Goal: Contribute content: Add original content to the website for others to see

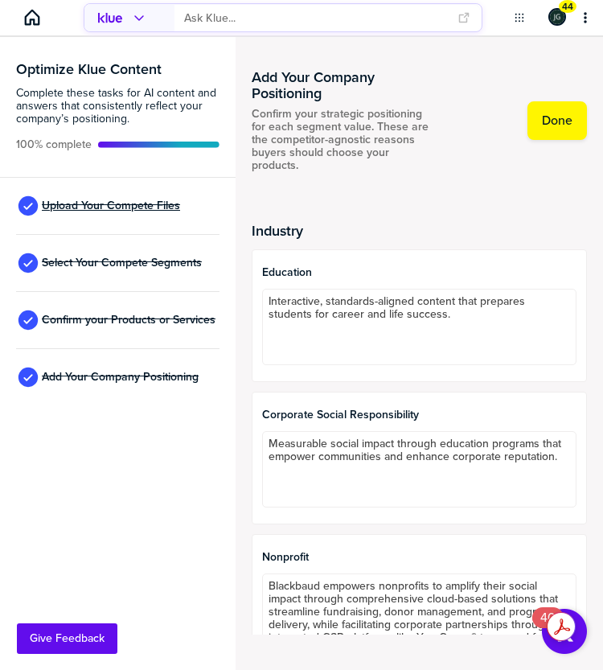
click at [158, 203] on span "Upload Your Compete Files" at bounding box center [111, 205] width 138 height 13
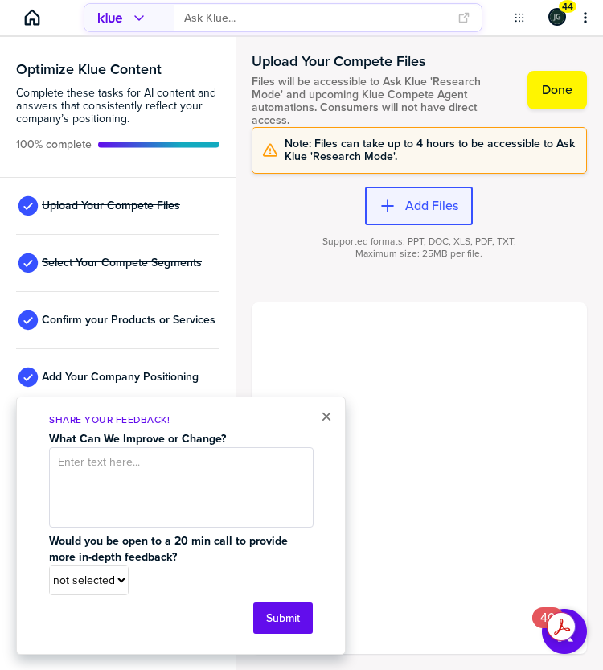
click at [411, 212] on button "Add Files" at bounding box center [419, 206] width 108 height 39
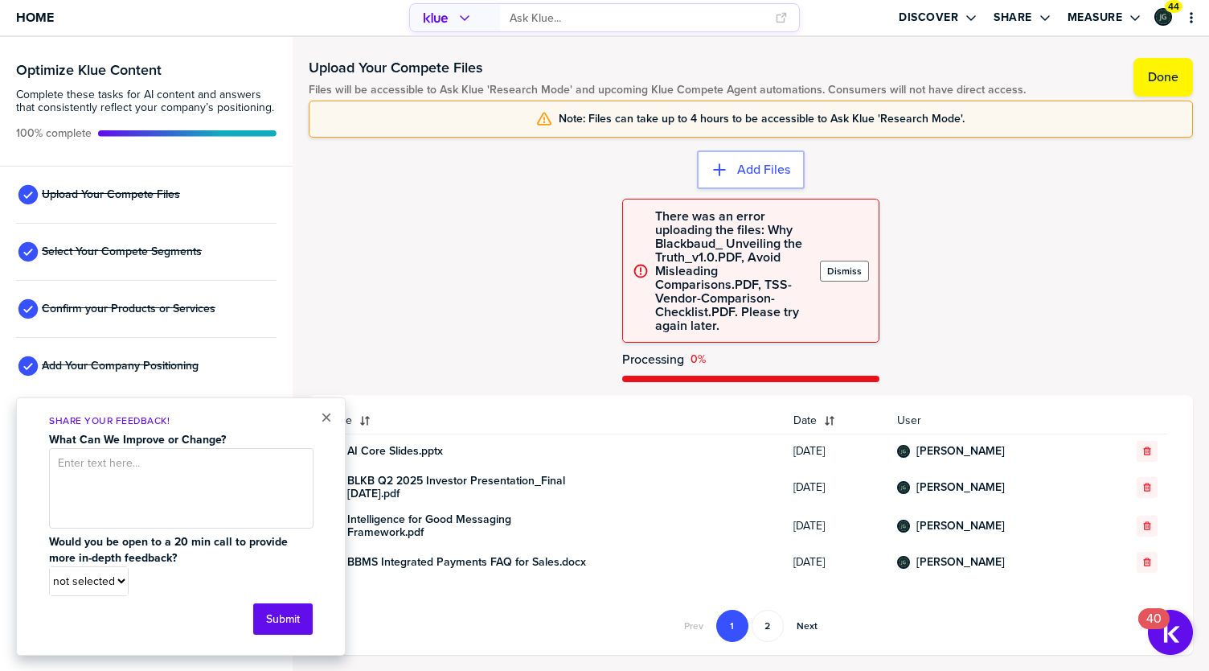
click at [602, 275] on label "Dismiss" at bounding box center [844, 271] width 35 height 13
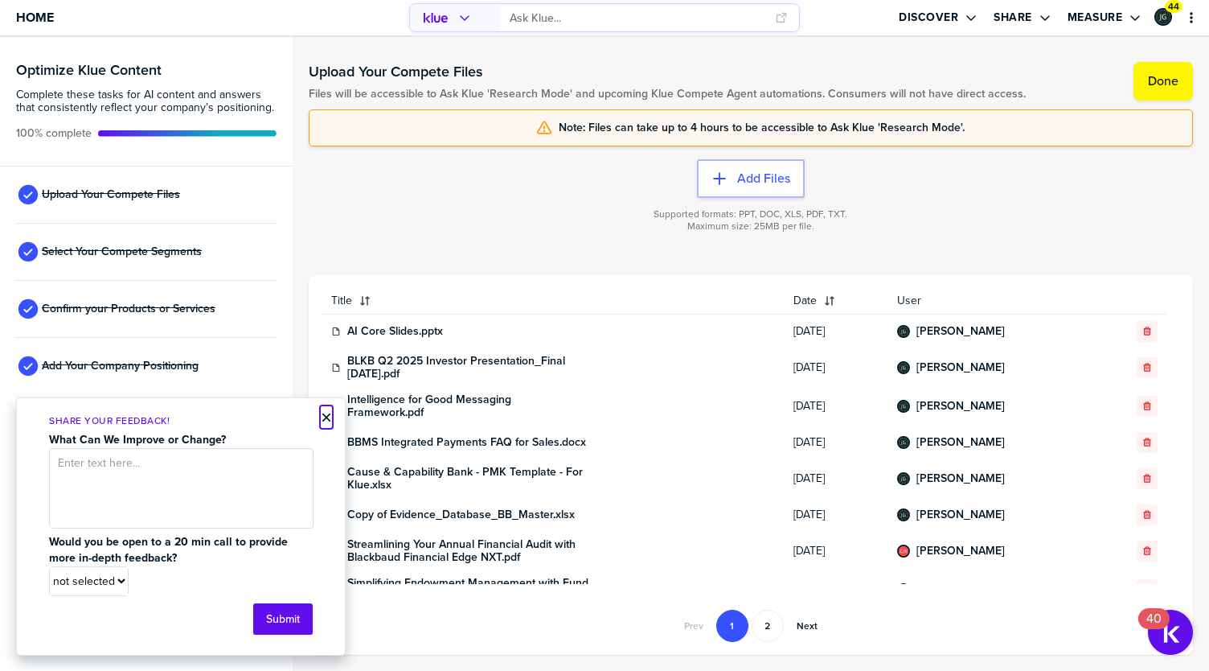
click at [325, 421] on button "×" at bounding box center [326, 417] width 11 height 19
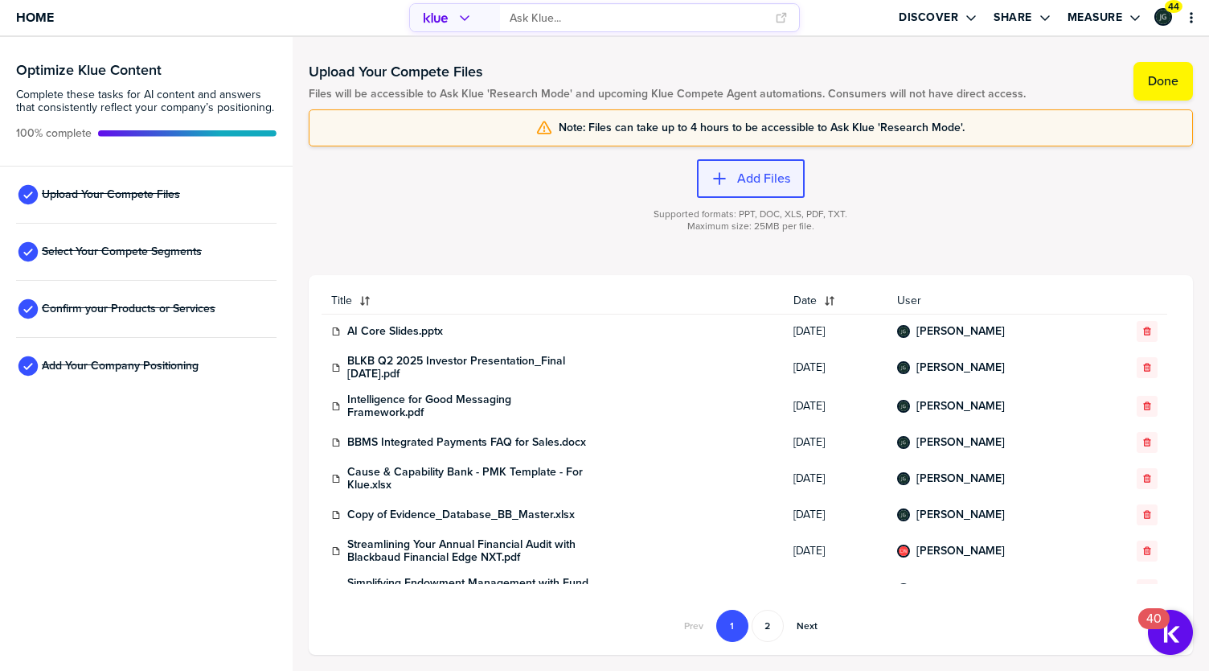
click at [602, 180] on label "Add Files" at bounding box center [763, 178] width 53 height 16
click at [754, 184] on label "Add Files" at bounding box center [763, 178] width 53 height 16
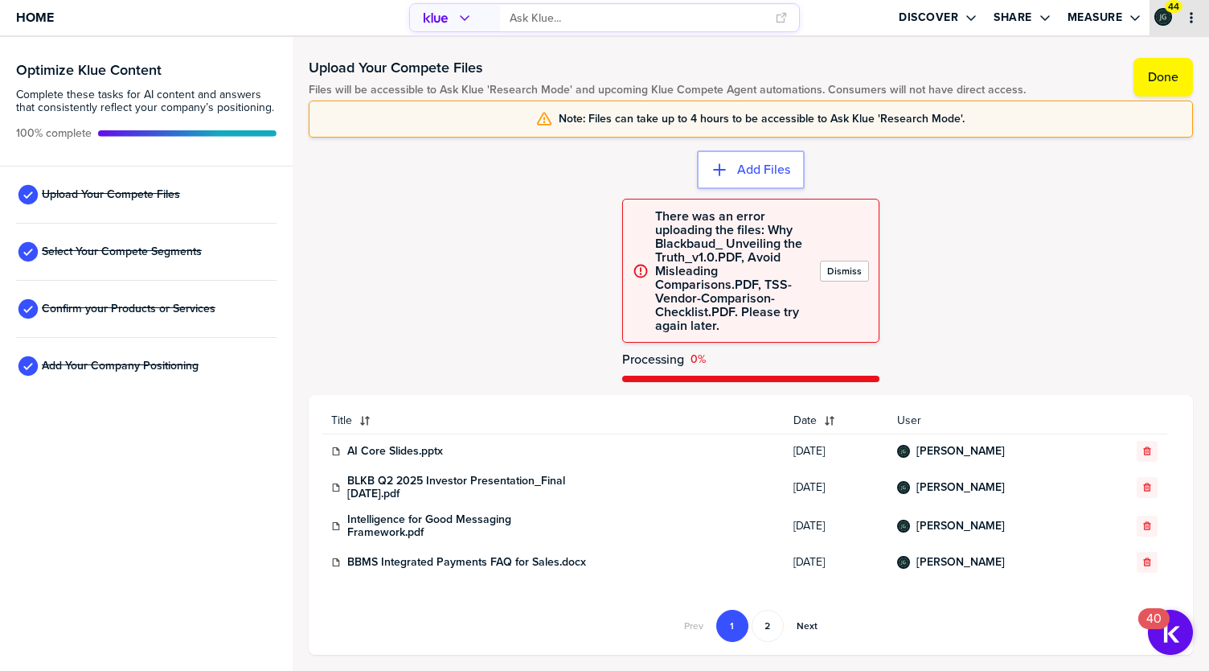
click at [1192, 18] on icon "primary" at bounding box center [1191, 17] width 3 height 11
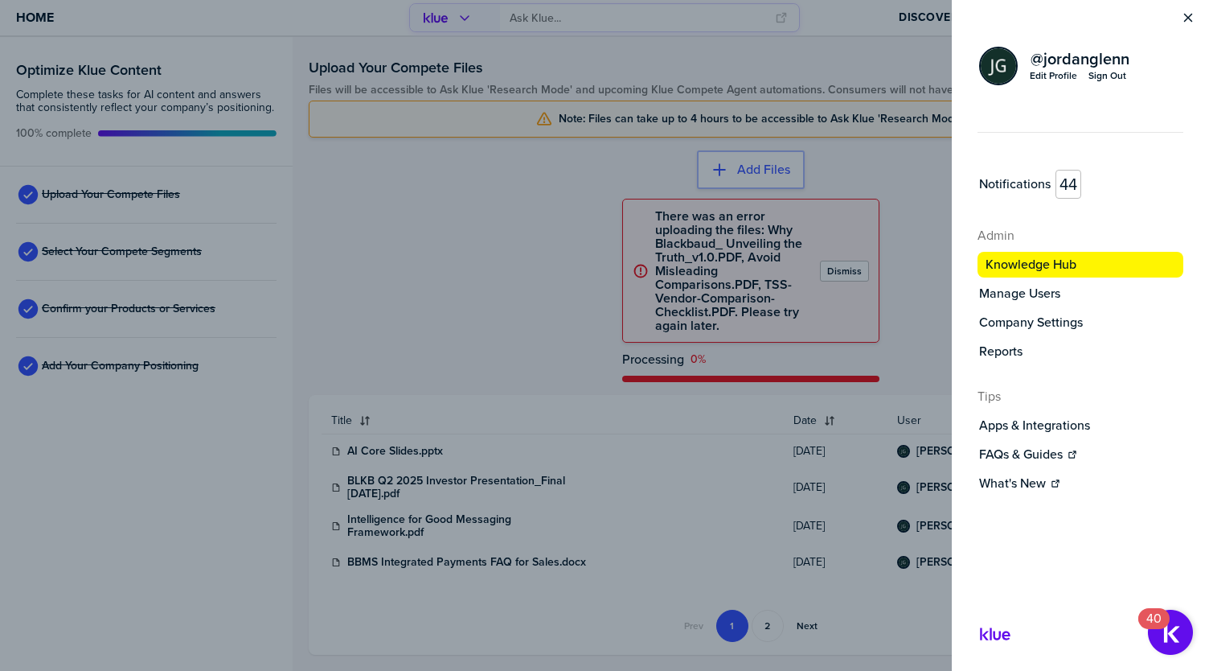
click at [1113, 80] on div "Sign Out" at bounding box center [1108, 75] width 38 height 13
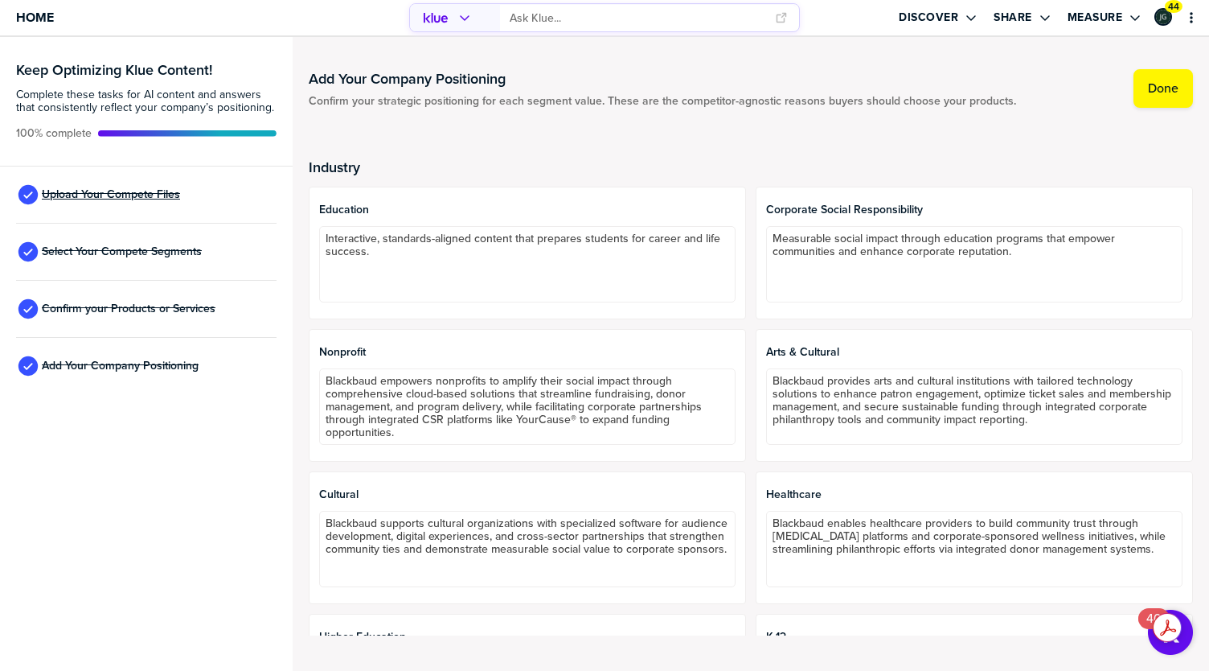
click at [94, 195] on span "Upload Your Compete Files" at bounding box center [111, 194] width 138 height 13
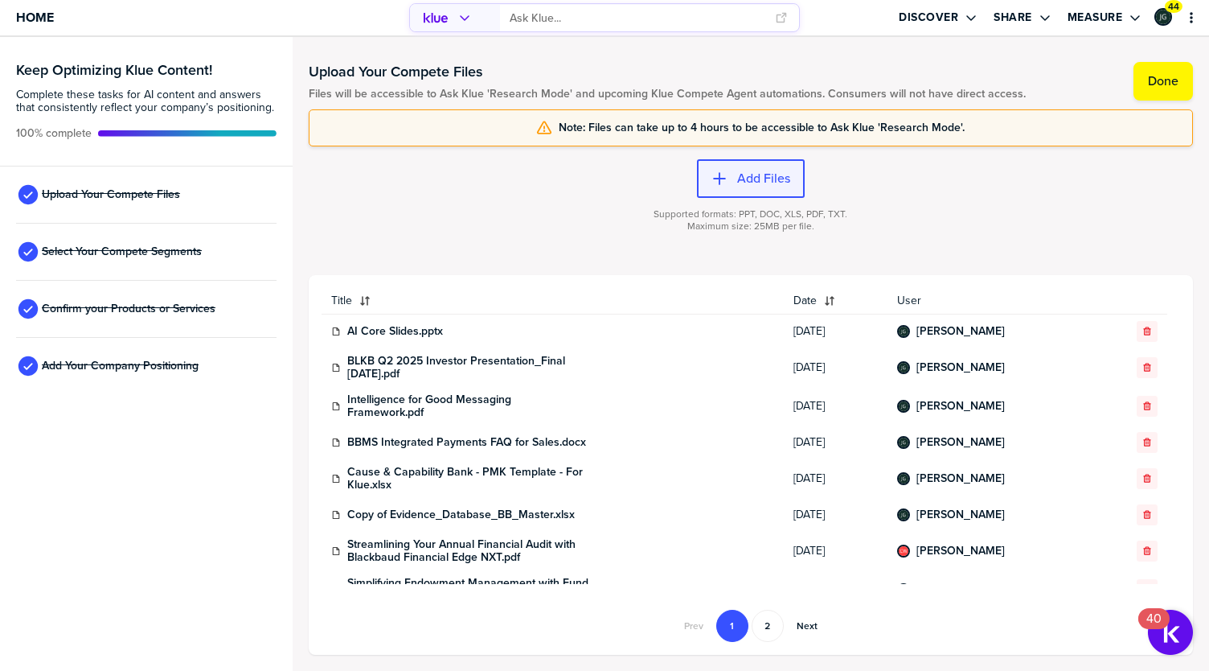
click at [739, 182] on label "Add Files" at bounding box center [763, 178] width 53 height 16
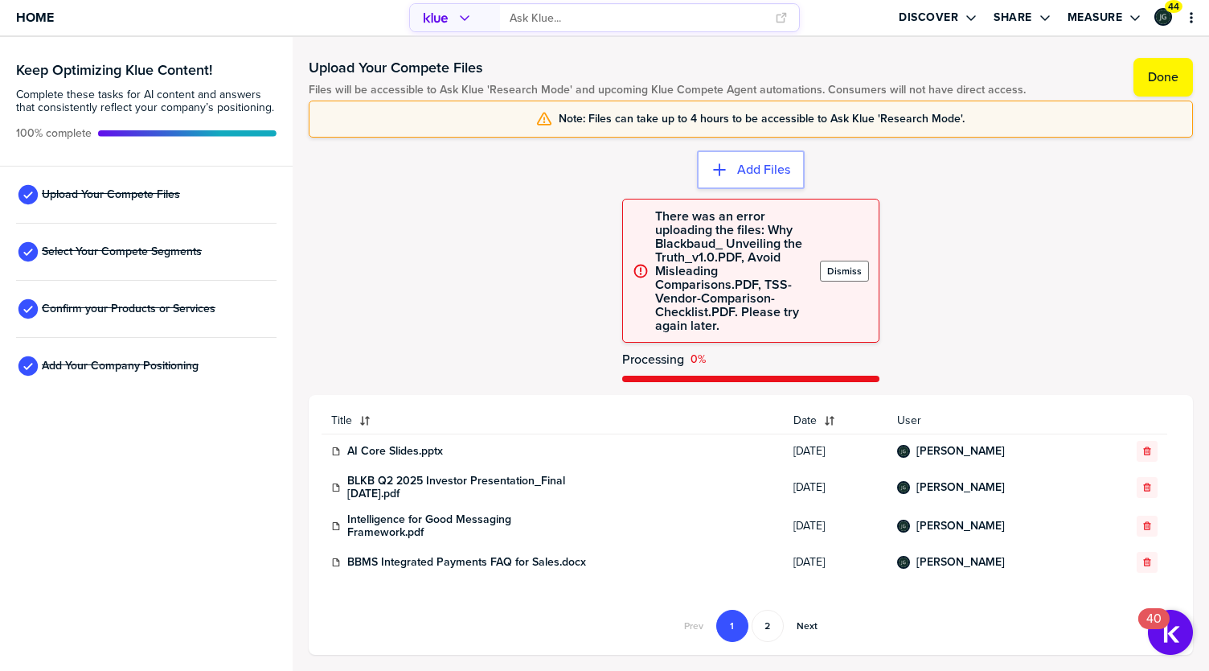
click at [831, 279] on button "Dismiss" at bounding box center [844, 271] width 49 height 21
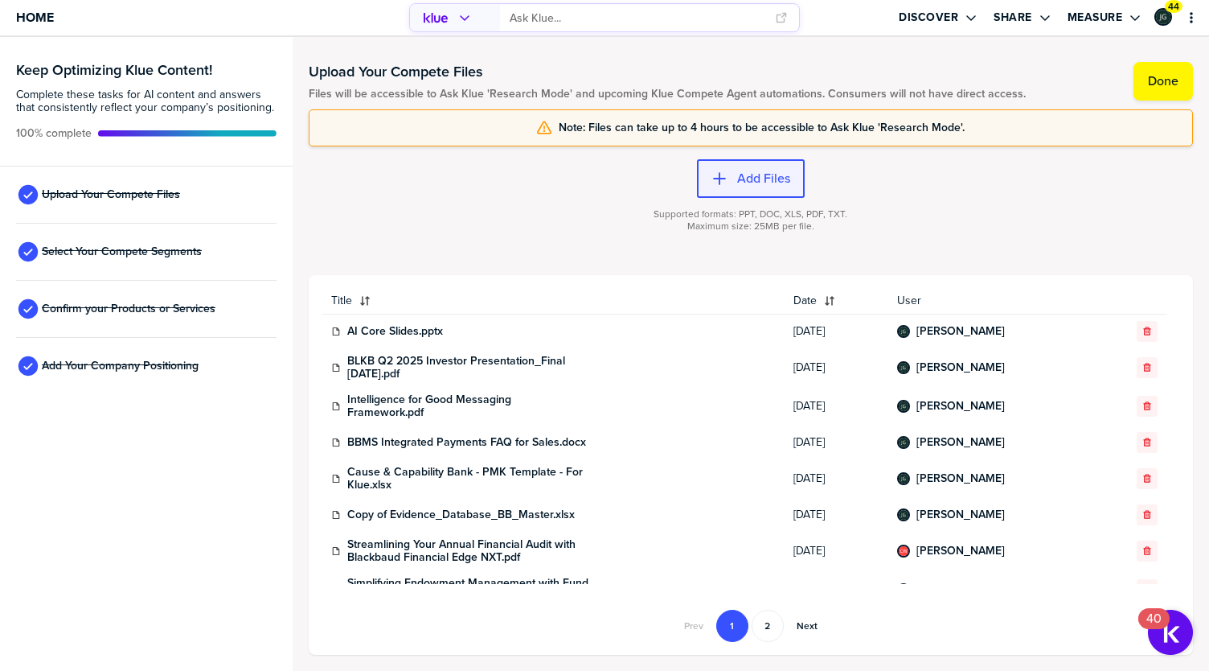
click at [757, 190] on button "Add Files" at bounding box center [751, 178] width 108 height 39
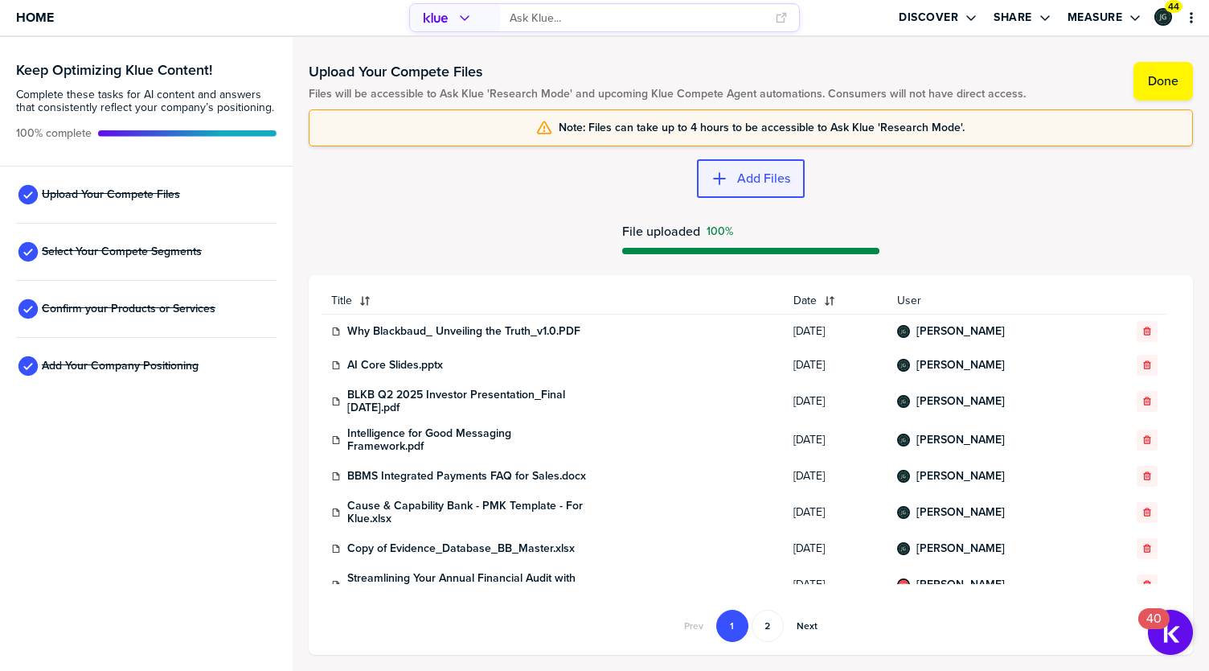
click at [728, 183] on div "button" at bounding box center [733, 178] width 10 height 16
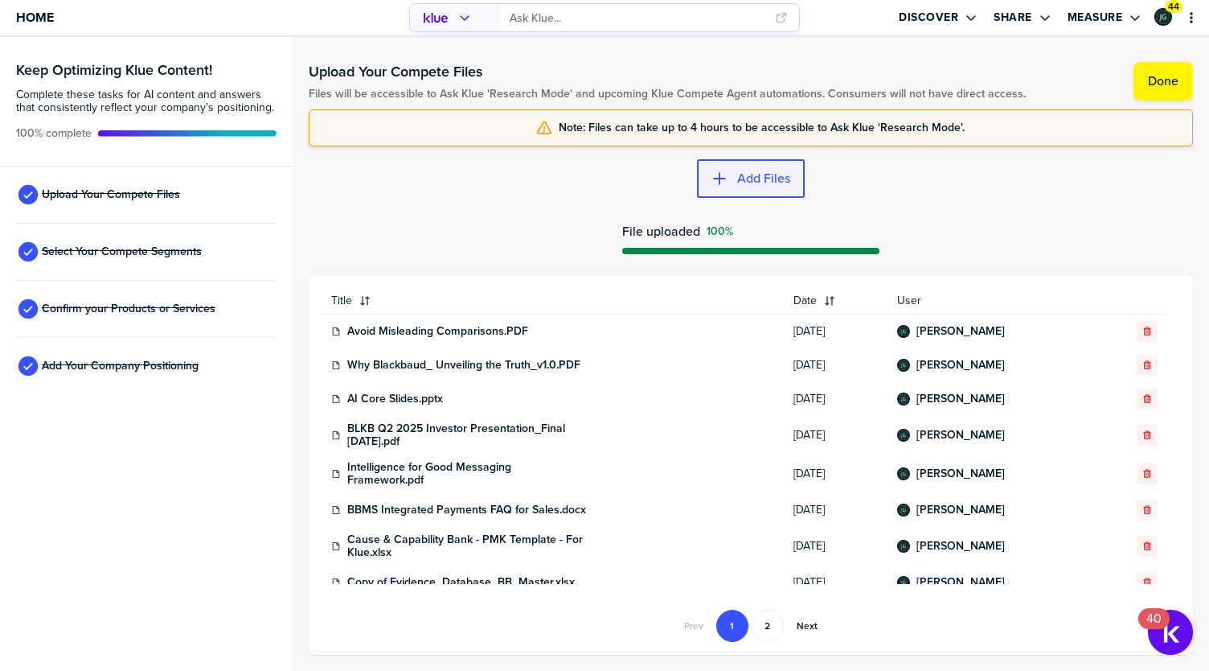
click at [744, 184] on label "Add Files" at bounding box center [763, 178] width 53 height 16
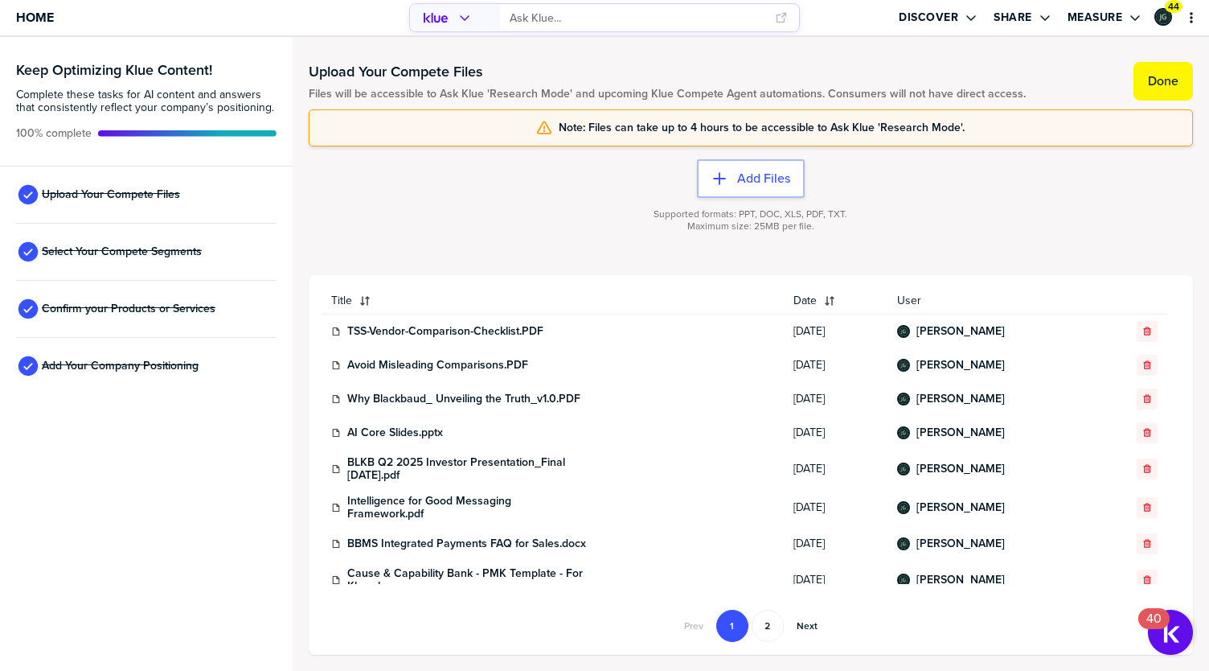
click at [1148, 88] on label "Done" at bounding box center [1163, 81] width 31 height 16
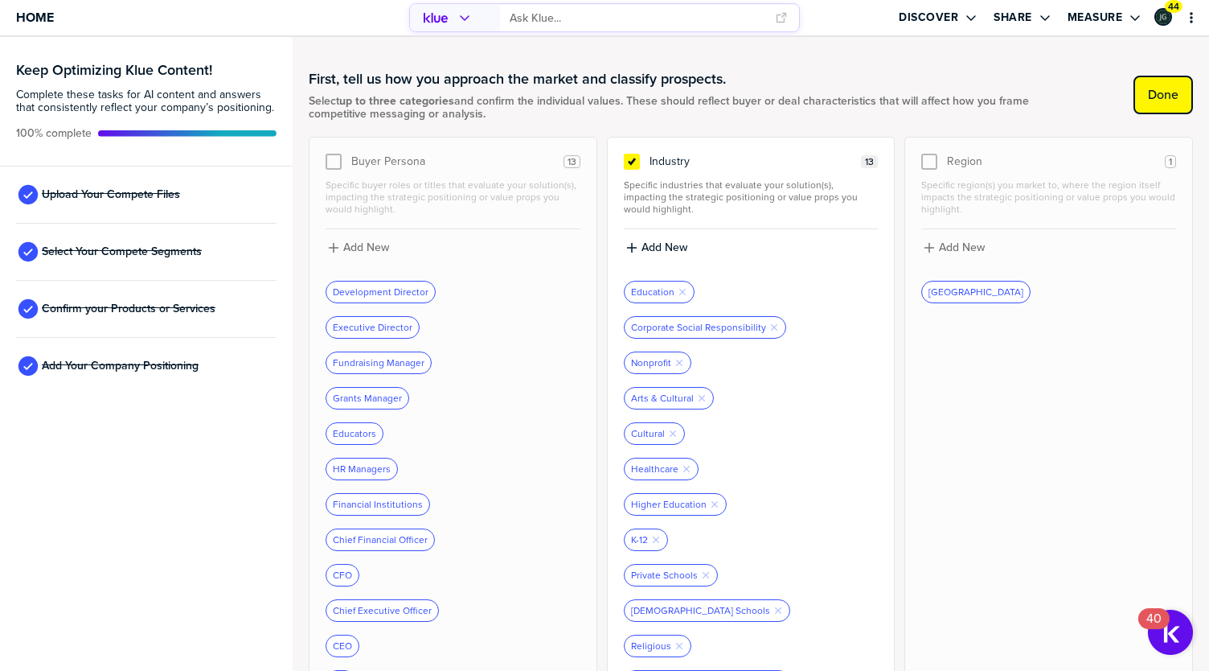
click at [1164, 98] on label "Done" at bounding box center [1163, 95] width 31 height 16
